Goal: Entertainment & Leisure: Consume media (video, audio)

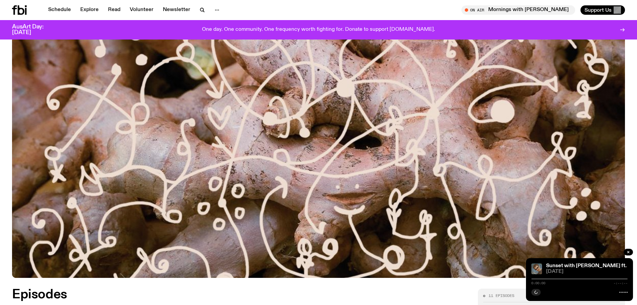
scroll to position [330, 0]
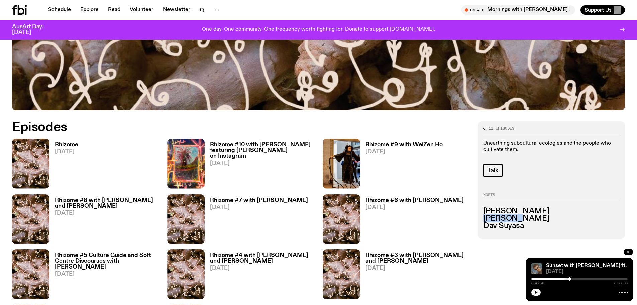
drag, startPoint x: 523, startPoint y: 217, endPoint x: 482, endPoint y: 217, distance: 41.2
click at [459, 217] on div "11 episodes Unearthing subcultural ecologies and the people who cultivate them.…" at bounding box center [551, 179] width 147 height 117
click at [367, 119] on section "11 episodes Unearthing subcultural ecologies and the people who cultivate them.…" at bounding box center [318, 250] width 637 height 281
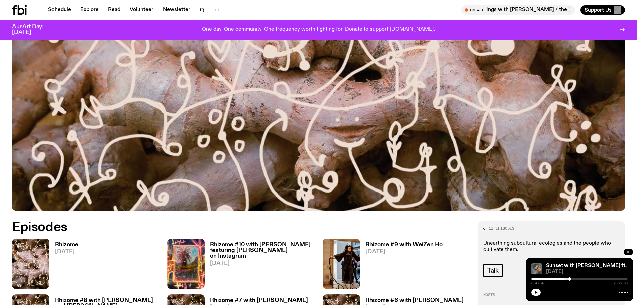
scroll to position [363, 0]
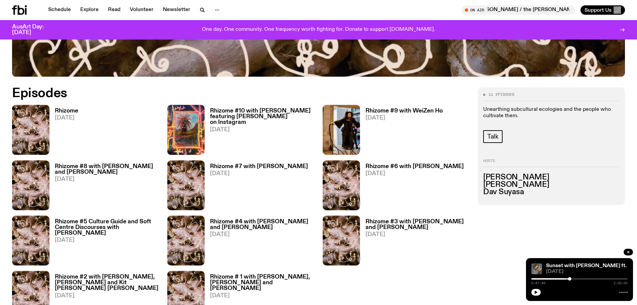
click at [71, 108] on h3 "Rhizome" at bounding box center [66, 111] width 23 height 6
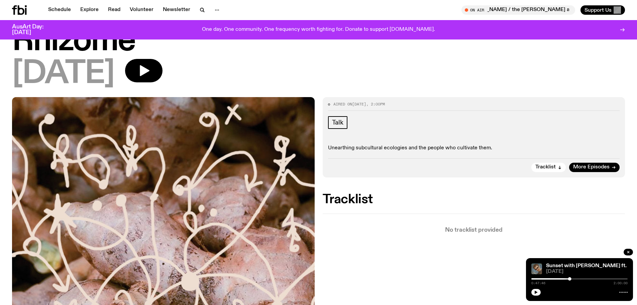
scroll to position [30, 0]
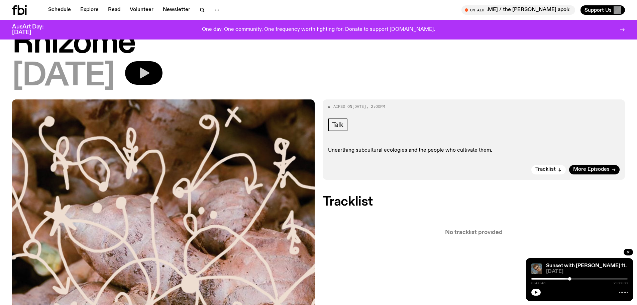
click at [143, 73] on icon "button" at bounding box center [143, 72] width 13 height 13
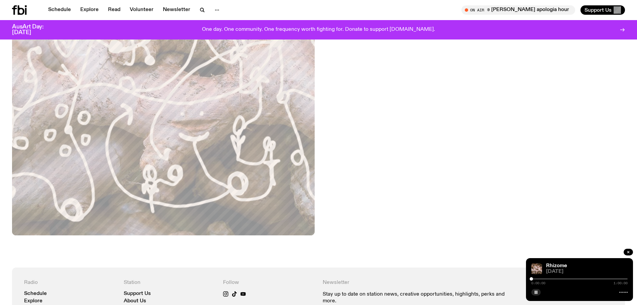
scroll to position [164, 0]
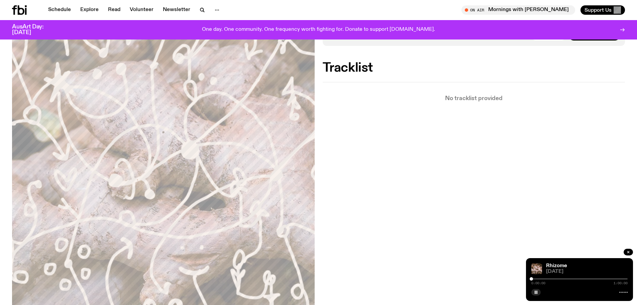
click at [459, 157] on div "Aired on [DATE] 2:00pm Talk Unearthing subcultural ecologies and the people who…" at bounding box center [318, 184] width 637 height 436
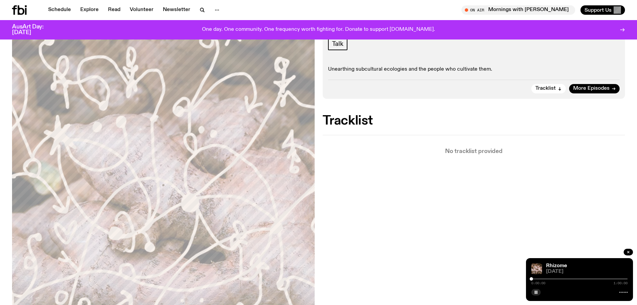
scroll to position [30, 0]
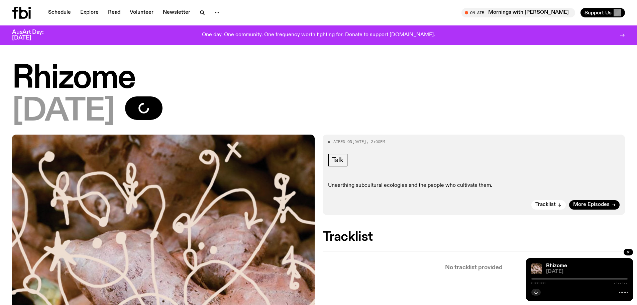
scroll to position [30, 0]
